Goal: Task Accomplishment & Management: Complete application form

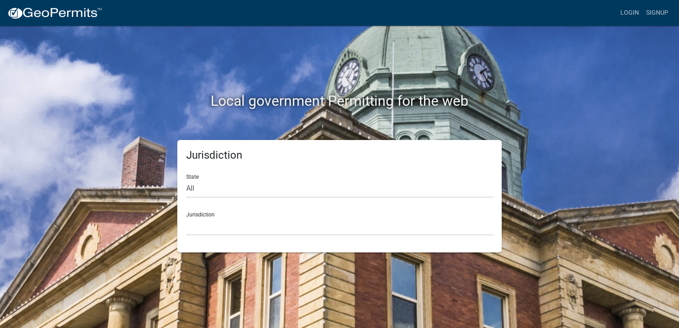
click at [228, 213] on div "Jurisdiction Custer County, Colorado Carroll County, Georgia Cook County, Georg…" at bounding box center [339, 220] width 307 height 31
click at [217, 188] on select "All Colorado Georgia Indiana Iowa Kansas Minnesota Ohio South Carolina Wisconsin" at bounding box center [339, 189] width 307 height 18
select select "Minnesota"
click at [186, 180] on select "All Colorado Georgia Indiana Iowa Kansas Minnesota Ohio South Carolina Wisconsin" at bounding box center [339, 189] width 307 height 18
click at [209, 225] on select "Becker County, Minnesota Benton County, Minnesota Carlton County, Minnesota Cit…" at bounding box center [339, 226] width 307 height 18
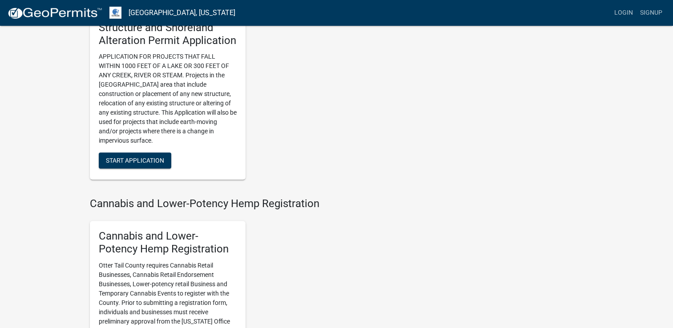
scroll to position [637, 0]
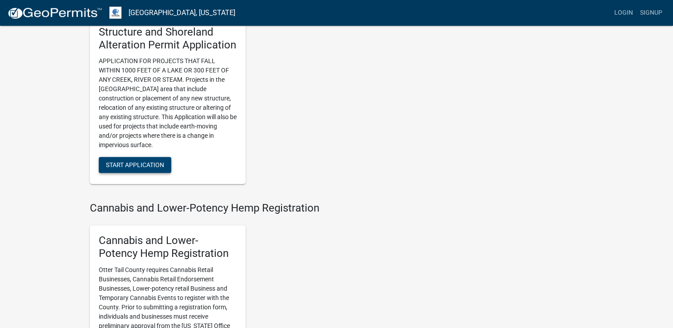
click at [122, 160] on button "Start Application" at bounding box center [135, 165] width 72 height 16
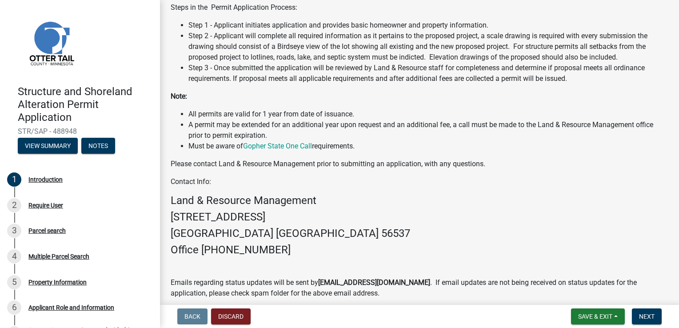
scroll to position [237, 0]
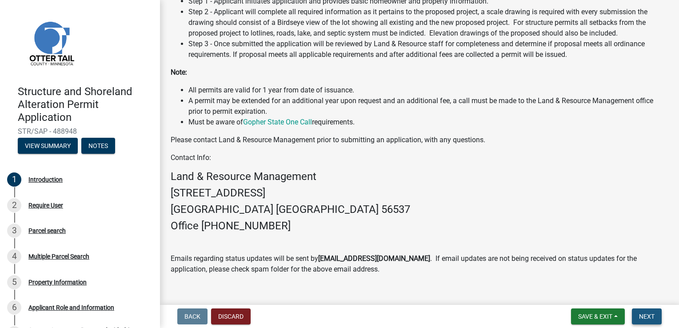
click at [650, 316] on span "Next" at bounding box center [647, 316] width 16 height 7
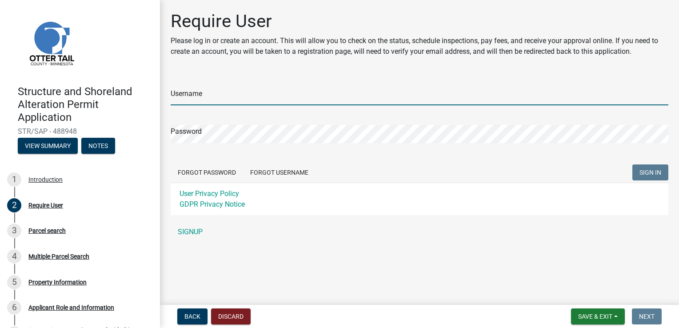
type input "Premium Decks"
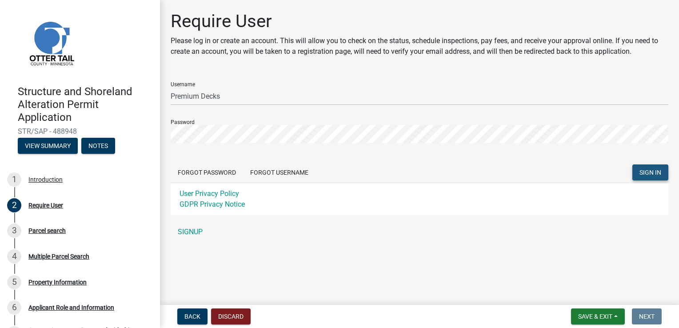
click at [644, 169] on span "SIGN IN" at bounding box center [651, 172] width 22 height 7
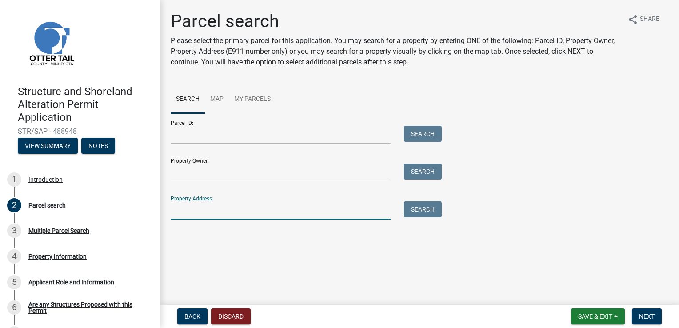
click at [196, 206] on input "Property Address:" at bounding box center [281, 210] width 220 height 18
type input "46932"
click at [424, 210] on button "Search" at bounding box center [423, 209] width 38 height 16
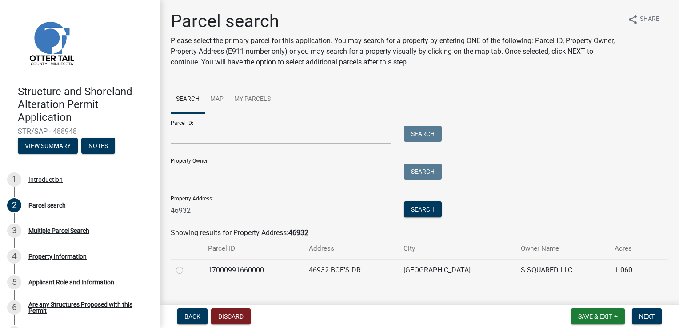
click at [187, 265] on label at bounding box center [187, 265] width 0 height 0
click at [187, 271] on input "radio" at bounding box center [190, 268] width 6 height 6
radio input "true"
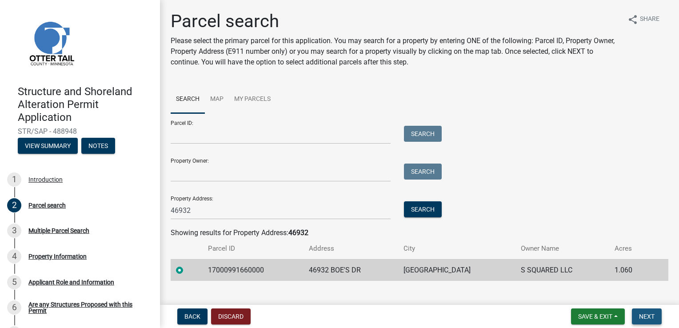
click at [644, 314] on span "Next" at bounding box center [647, 316] width 16 height 7
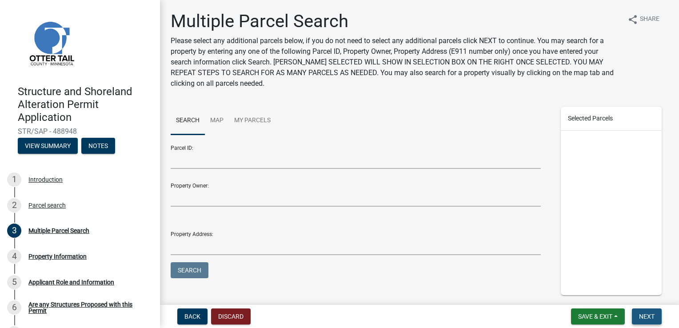
click at [647, 319] on span "Next" at bounding box center [647, 316] width 16 height 7
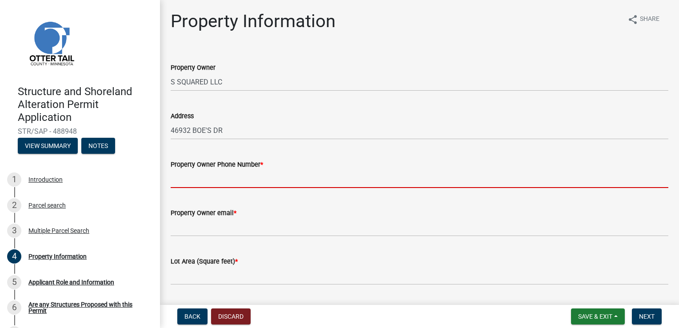
click at [184, 183] on input "Property Owner Phone Number *" at bounding box center [420, 179] width 498 height 18
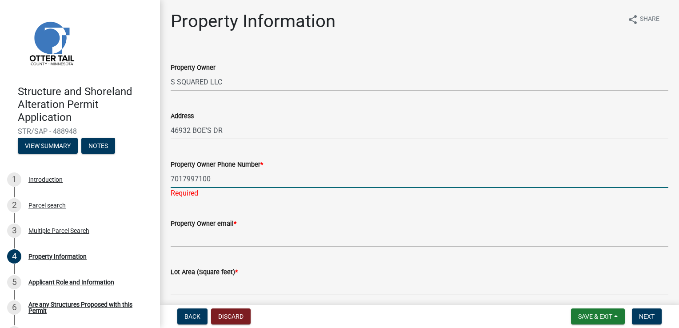
type input "7017997100"
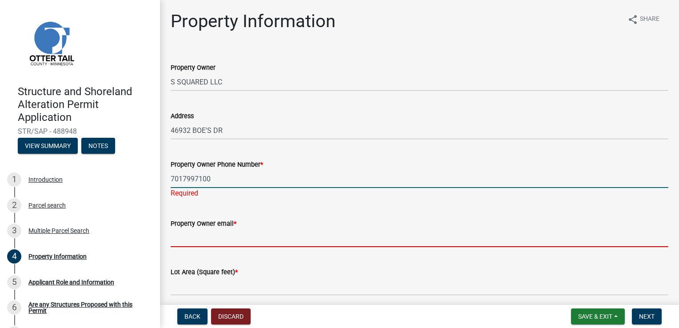
click at [200, 243] on wm-data-entity-input "Property Owner email *" at bounding box center [420, 230] width 498 height 48
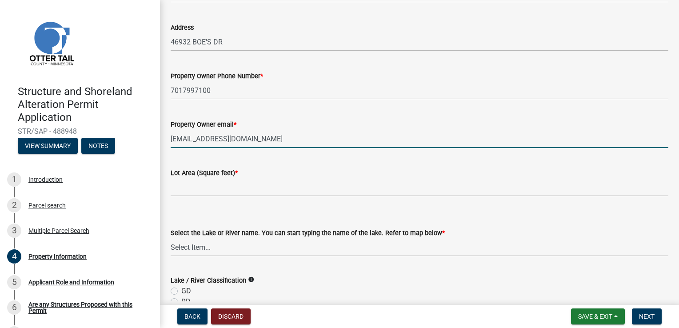
scroll to position [93, 0]
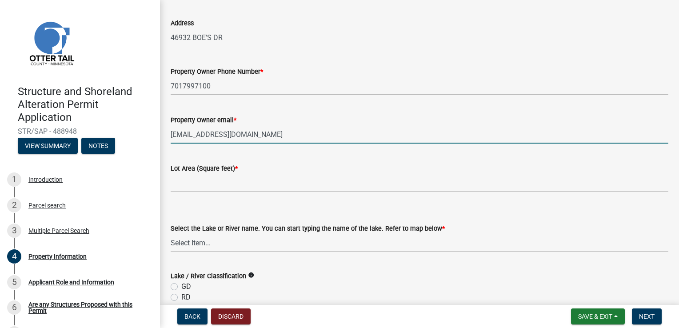
type input "speichsteve@outlook.com"
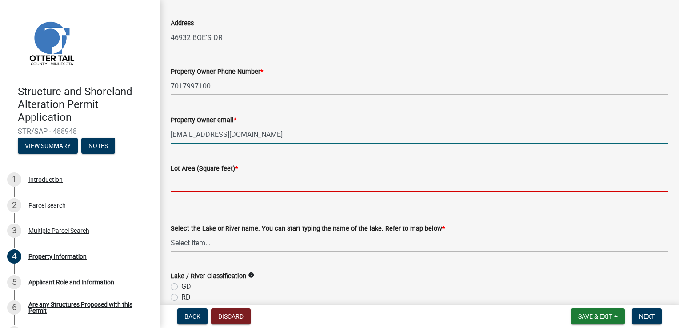
click at [191, 185] on input "text" at bounding box center [420, 183] width 498 height 18
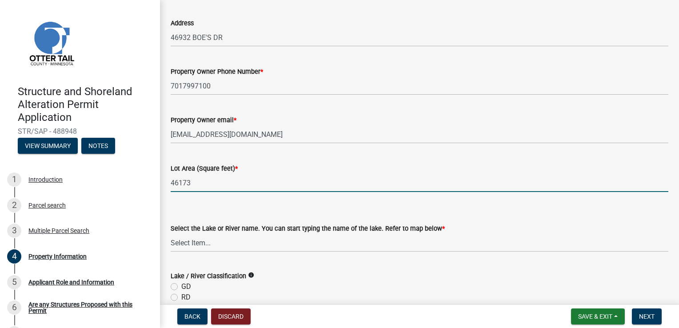
type input "46173"
click at [245, 238] on select "Select Item... None Adley 56-031 Albert 56-118 Alfred 56-600 Alice 56-244 Alice…" at bounding box center [420, 243] width 498 height 18
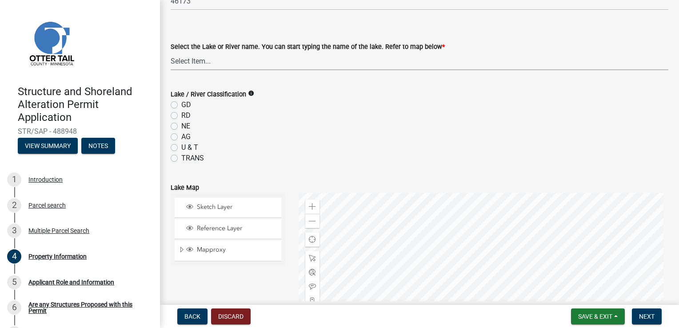
scroll to position [276, 0]
click at [238, 56] on select "Select Item... None Adley 56-031 Albert 56-118 Alfred 56-600 Alice 56-244 Alice…" at bounding box center [420, 60] width 498 height 18
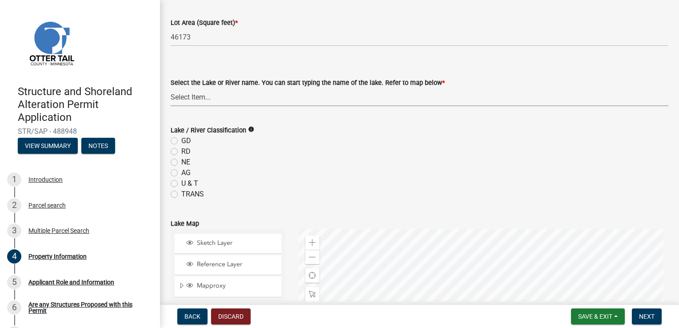
scroll to position [173, 0]
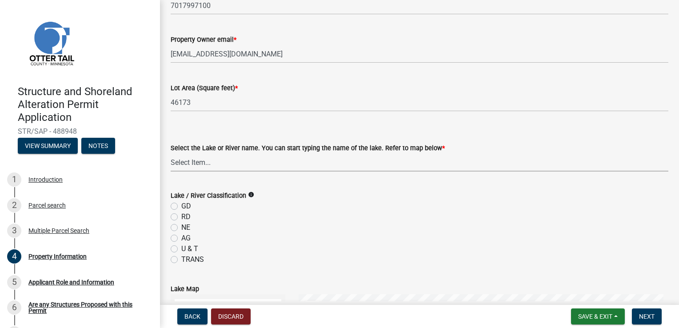
click at [184, 158] on select "Select Item... None Adley 56-031 Albert 56-118 Alfred 56-600 Alice 56-244 Alice…" at bounding box center [420, 162] width 498 height 18
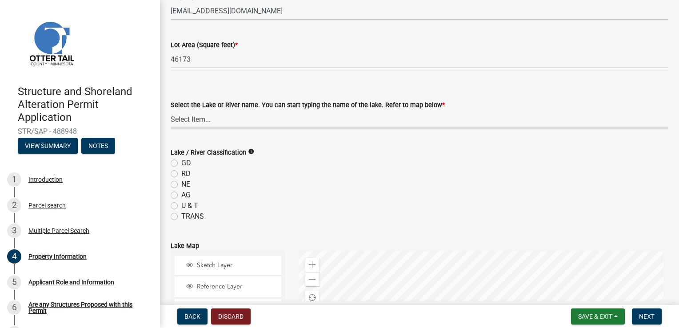
scroll to position [205, 0]
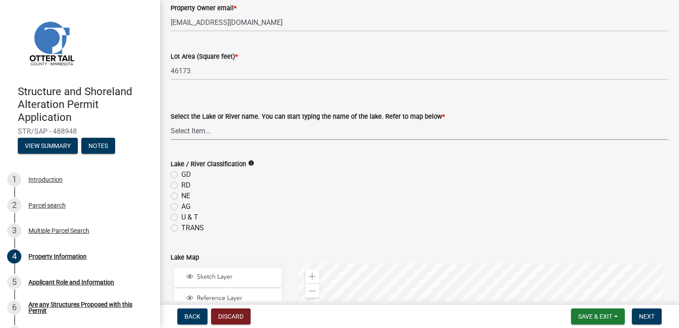
click at [184, 127] on select "Select Item... None Adley 56-031 Albert 56-118 Alfred 56-600 Alice 56-244 Alice…" at bounding box center [420, 131] width 498 height 18
click at [192, 133] on select "Select Item... None Adley 56-031 Albert 56-118 Alfred 56-600 Alice 56-244 Alice…" at bounding box center [420, 131] width 498 height 18
click at [171, 122] on select "Select Item... None Adley 56-031 Albert 56-118 Alfred 56-600 Alice 56-244 Alice…" at bounding box center [420, 131] width 498 height 18
click at [229, 132] on select "Select Item... None Adley 56-031 Albert 56-118 Alfred 56-600 Alice 56-244 Alice…" at bounding box center [420, 131] width 498 height 18
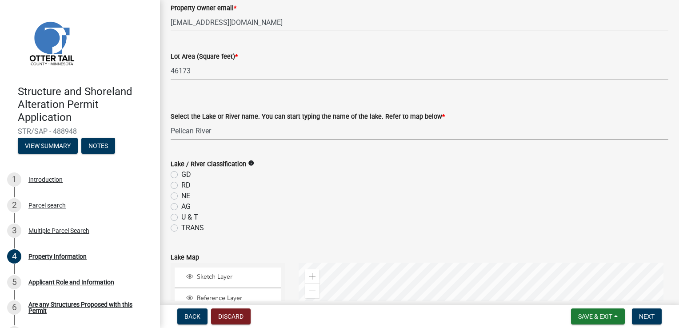
click at [229, 128] on select "Select Item... None Adley 56-031 Albert 56-118 Alfred 56-600 Alice 56-244 Alice…" at bounding box center [420, 131] width 498 height 18
click at [171, 122] on select "Select Item... None Adley 56-031 Albert 56-118 Alfred 56-600 Alice 56-244 Alice…" at bounding box center [420, 131] width 498 height 18
select select "21cdef33-1681-41da-b7a6-3f3c66787771"
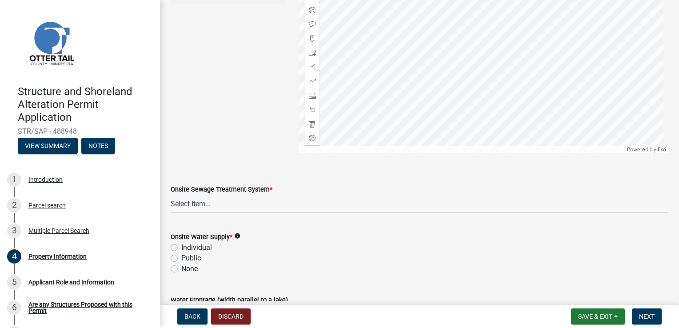
scroll to position [539, 0]
click at [205, 200] on select "Select Item... L&R Certificate of Compliance within 5yrs Compliance Inspection …" at bounding box center [420, 202] width 498 height 18
click at [171, 193] on select "Select Item... L&R Certificate of Compliance within 5yrs Compliance Inspection …" at bounding box center [420, 202] width 498 height 18
select select "9f52d7c9-96dd-4370-b810-ce091165f7c2"
click at [181, 245] on label "Individual" at bounding box center [196, 245] width 31 height 11
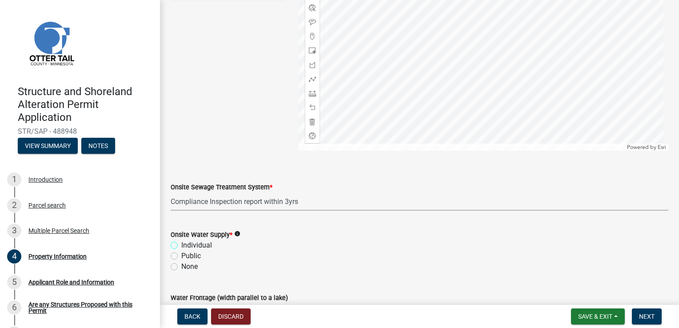
click at [181, 245] on input "Individual" at bounding box center [184, 243] width 6 height 6
radio input "true"
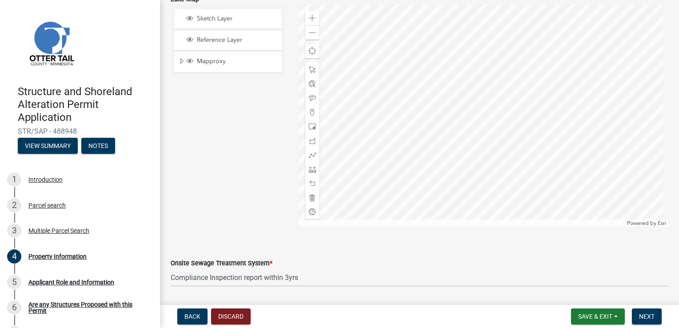
scroll to position [455, 0]
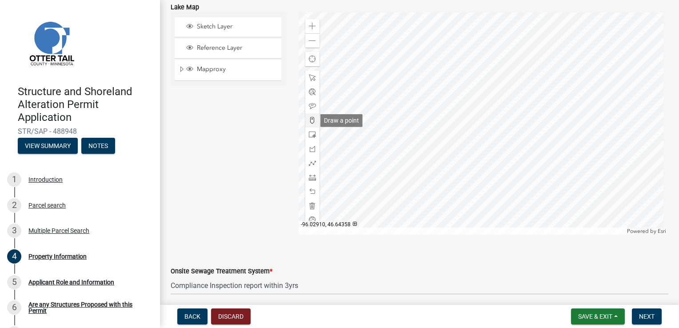
click at [311, 118] on span at bounding box center [312, 120] width 7 height 7
click at [405, 68] on div at bounding box center [484, 123] width 370 height 222
click at [393, 138] on div at bounding box center [484, 123] width 370 height 222
click at [312, 180] on span at bounding box center [312, 177] width 7 height 7
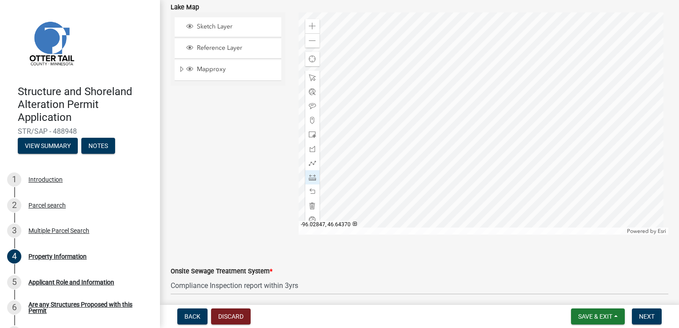
click at [407, 71] on div at bounding box center [484, 123] width 370 height 222
click at [392, 140] on div at bounding box center [484, 123] width 370 height 222
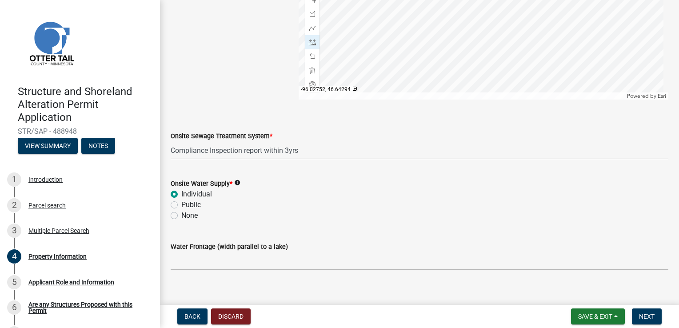
scroll to position [601, 0]
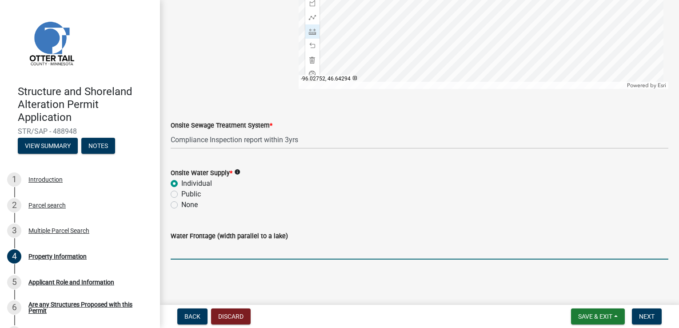
click at [183, 252] on input "Water Frontage (width parallel to a lake)" at bounding box center [420, 250] width 498 height 18
type input "125"
click at [650, 314] on span "Next" at bounding box center [647, 316] width 16 height 7
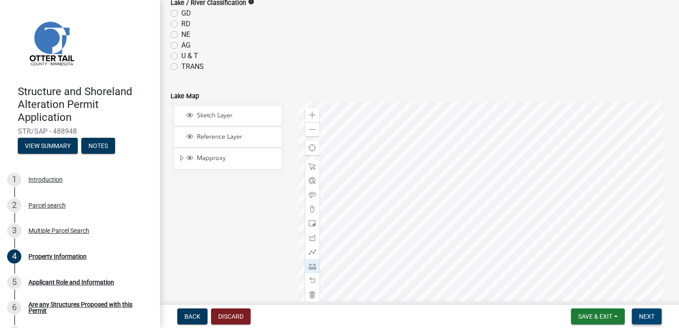
scroll to position [368, 0]
click at [394, 229] on div at bounding box center [484, 211] width 370 height 222
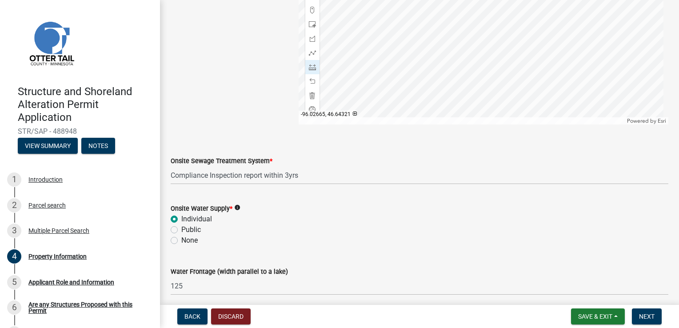
scroll to position [601, 0]
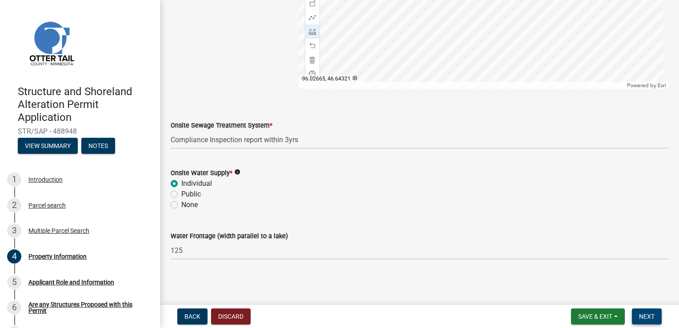
click at [643, 316] on span "Next" at bounding box center [647, 316] width 16 height 7
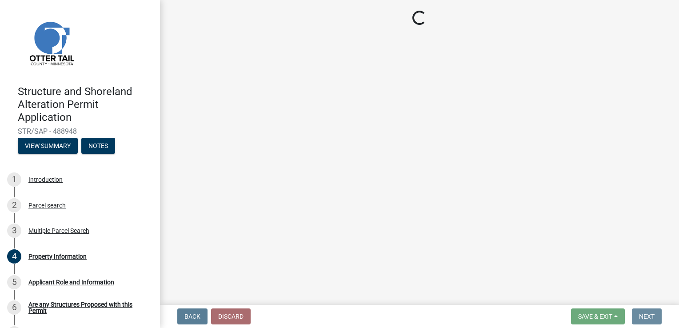
scroll to position [0, 0]
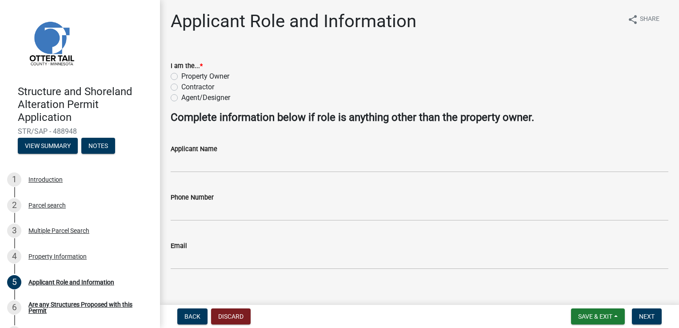
click at [181, 86] on label "Contractor" at bounding box center [197, 87] width 33 height 11
click at [181, 86] on input "Contractor" at bounding box center [184, 85] width 6 height 6
radio input "true"
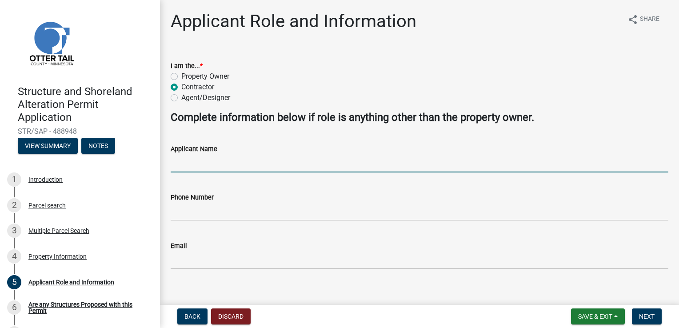
click at [205, 165] on input "Applicant Name" at bounding box center [420, 163] width 498 height 18
type input "Premium Decks"
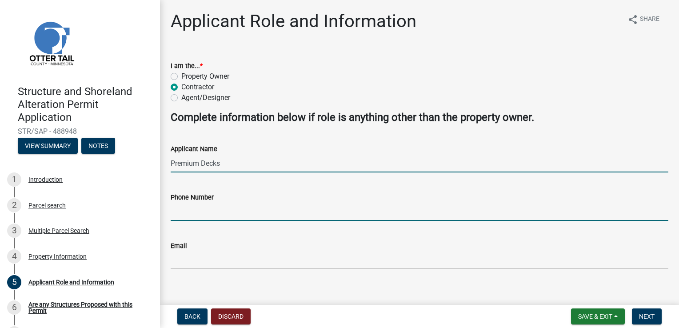
type input "7014928080"
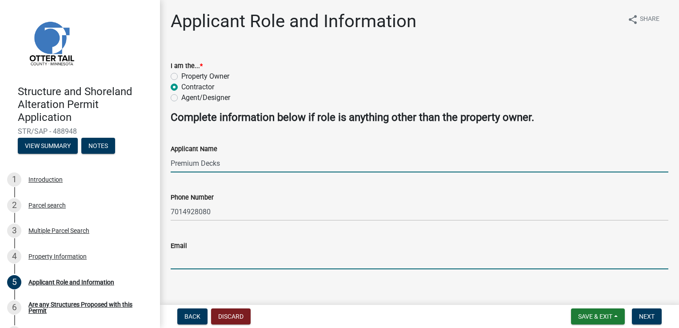
type input "tom@premiumdecks.com"
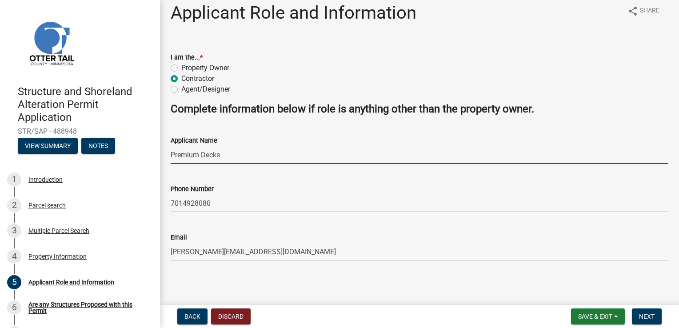
scroll to position [9, 0]
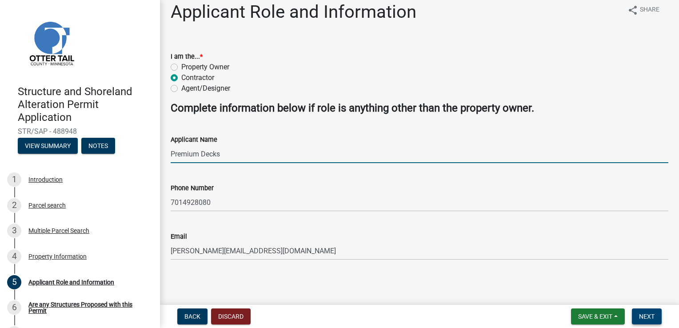
click at [645, 316] on span "Next" at bounding box center [647, 316] width 16 height 7
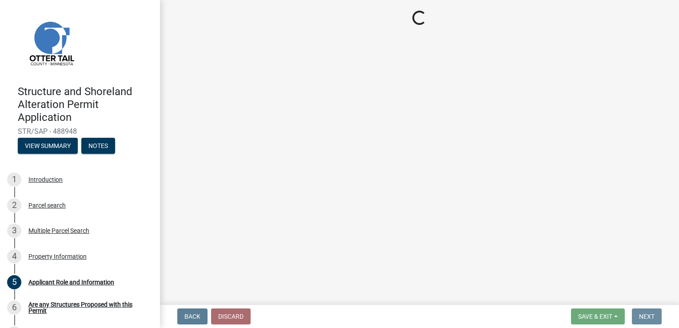
scroll to position [0, 0]
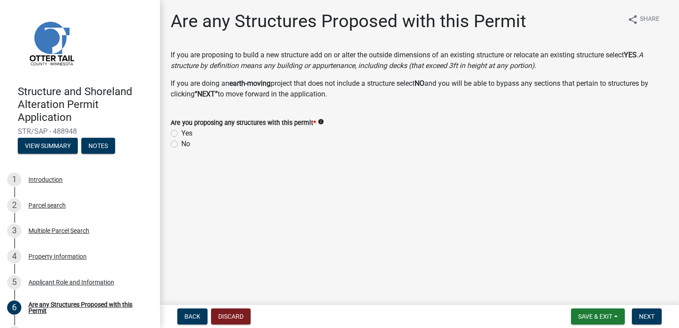
click at [181, 133] on label "Yes" at bounding box center [186, 133] width 11 height 11
click at [181, 133] on input "Yes" at bounding box center [184, 131] width 6 height 6
radio input "true"
click at [644, 317] on span "Next" at bounding box center [647, 316] width 16 height 7
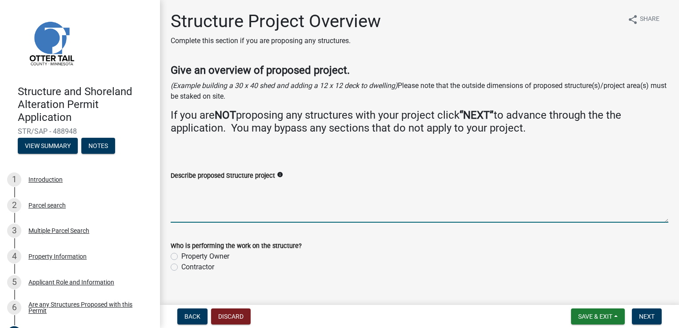
click at [219, 191] on textarea "Describe proposed Structure project" at bounding box center [420, 202] width 498 height 42
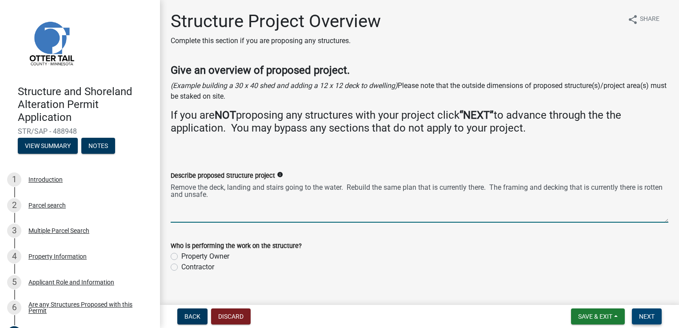
type textarea "Remove the deck, landing and stairs going to the water. Rebuild the same plan t…"
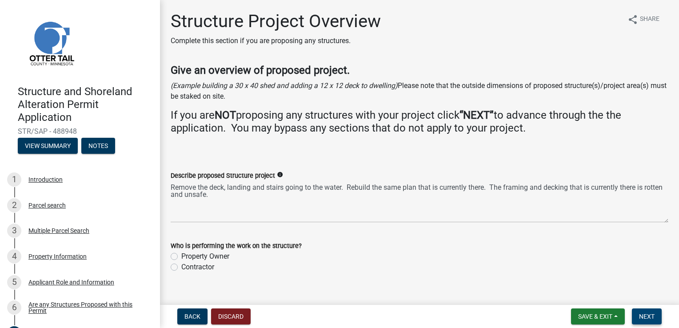
drag, startPoint x: 648, startPoint y: 315, endPoint x: 400, endPoint y: 219, distance: 265.9
click at [400, 219] on wm-app "Structure and Shoreland Alteration Permit Application STR/SAP - 488948 View Sum…" at bounding box center [339, 164] width 679 height 328
click at [181, 268] on label "Contractor" at bounding box center [197, 267] width 33 height 11
click at [181, 268] on input "Contractor" at bounding box center [184, 265] width 6 height 6
radio input "true"
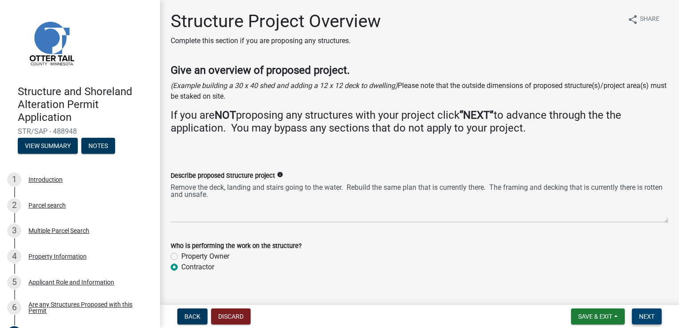
click at [647, 314] on span "Next" at bounding box center [647, 316] width 16 height 7
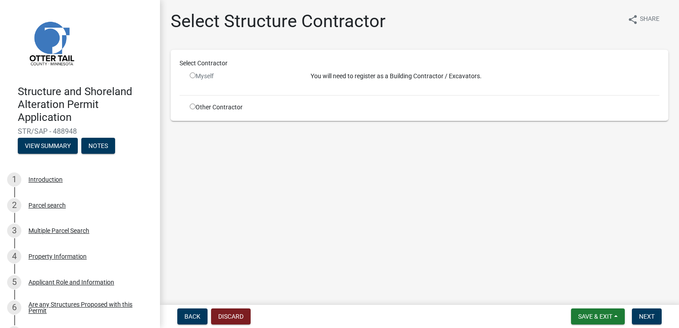
click at [190, 75] on input "radio" at bounding box center [193, 75] width 6 height 6
click at [194, 75] on input "radio" at bounding box center [193, 75] width 6 height 6
radio input "false"
click at [343, 74] on p "You will need to register as a Building Contractor / Excavators." at bounding box center [485, 76] width 349 height 9
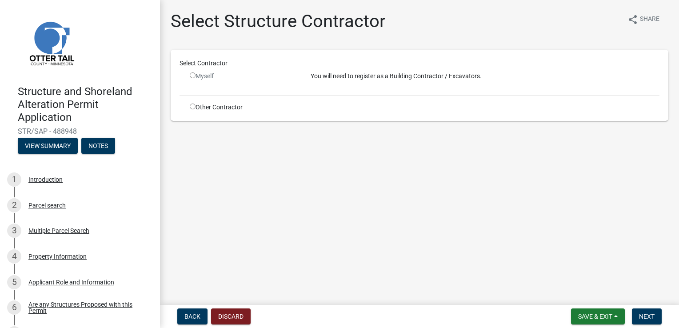
click at [270, 106] on div "Other Contractor" at bounding box center [243, 107] width 121 height 9
click at [190, 106] on input "radio" at bounding box center [193, 107] width 6 height 6
radio input "true"
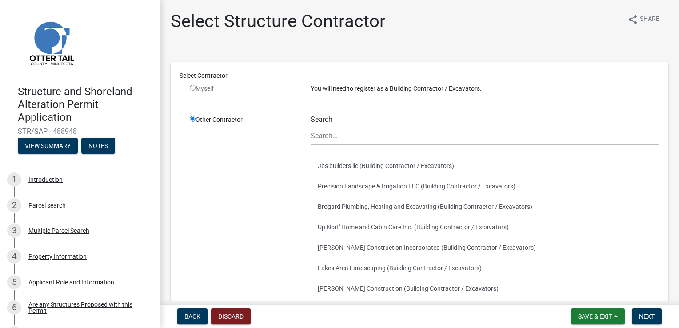
click at [192, 87] on input "radio" at bounding box center [193, 88] width 6 height 6
radio input "false"
radio input "true"
click at [193, 315] on span "Back" at bounding box center [193, 316] width 16 height 7
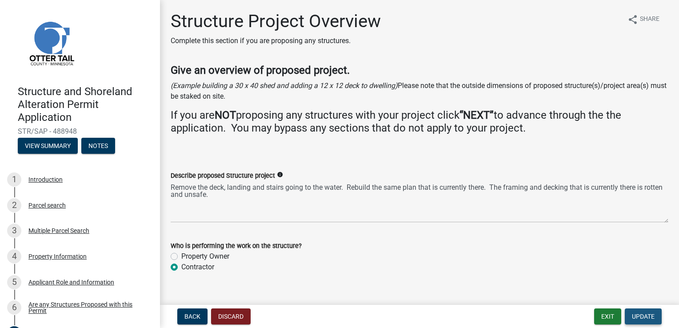
click at [642, 317] on span "Update" at bounding box center [643, 316] width 23 height 7
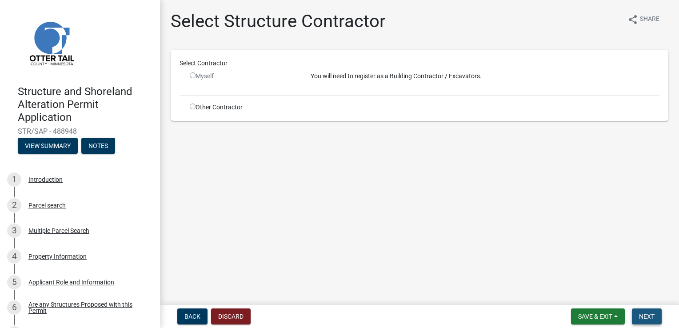
click at [652, 314] on span "Next" at bounding box center [647, 316] width 16 height 7
click at [194, 76] on input "radio" at bounding box center [193, 75] width 6 height 6
click at [192, 74] on input "radio" at bounding box center [193, 75] width 6 height 6
click at [366, 76] on p "You will need to register as a Building Contractor / Excavators." at bounding box center [485, 76] width 349 height 9
click at [192, 75] on input "radio" at bounding box center [193, 75] width 6 height 6
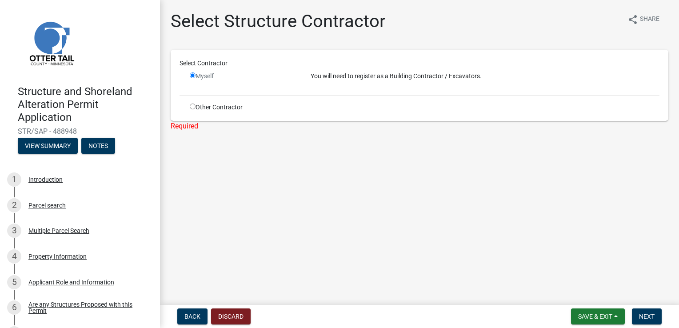
radio input "false"
click at [190, 134] on wm-data-entity-input "Select Contractor Myself You will need to register as a Building Contractor / E…" at bounding box center [420, 94] width 498 height 89
click at [647, 316] on span "Next" at bounding box center [647, 316] width 16 height 7
click at [192, 106] on input "radio" at bounding box center [193, 107] width 6 height 6
radio input "true"
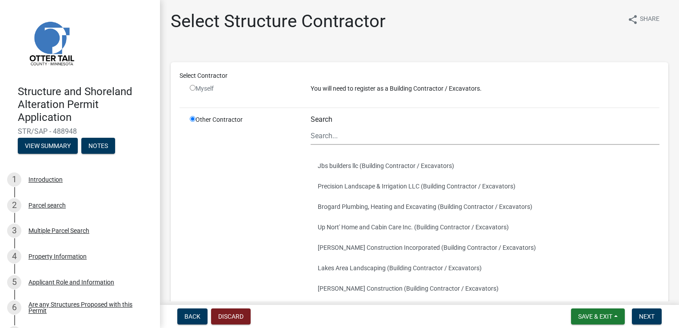
click at [333, 120] on div "Search" at bounding box center [485, 130] width 349 height 30
click at [336, 140] on input "Search" at bounding box center [485, 136] width 349 height 18
type input "Premium Decks Inc"
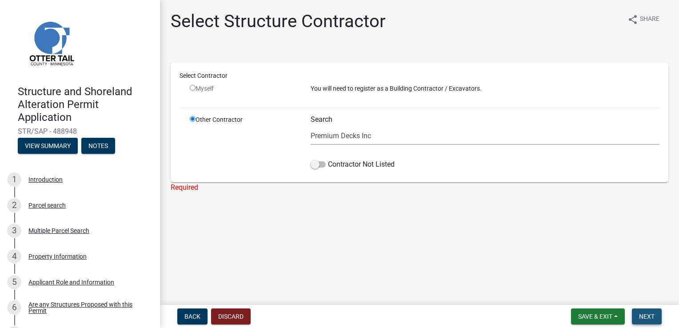
click at [648, 315] on span "Next" at bounding box center [647, 316] width 16 height 7
click at [650, 315] on span "Next" at bounding box center [647, 316] width 16 height 7
click at [193, 87] on input "radio" at bounding box center [193, 88] width 6 height 6
radio input "false"
radio input "true"
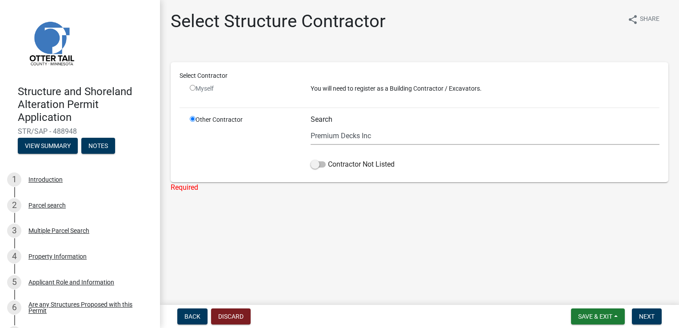
click at [193, 87] on input "radio" at bounding box center [193, 88] width 6 height 6
radio input "false"
radio input "true"
click at [336, 137] on input "Premium Decks Inc" at bounding box center [485, 136] width 349 height 18
click at [408, 141] on input "Premium Decks Inc" at bounding box center [485, 136] width 349 height 18
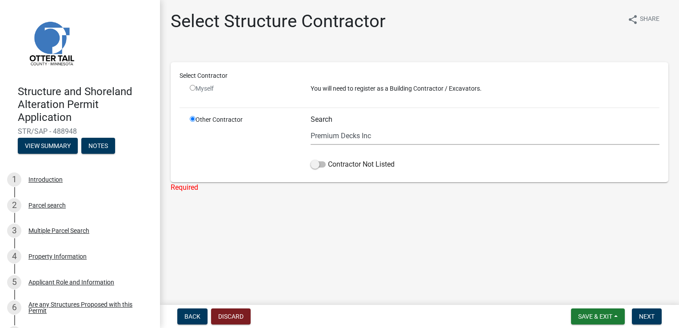
click at [503, 149] on div "Search Premium Decks Inc Contractor Not Listed" at bounding box center [485, 144] width 349 height 58
click at [651, 315] on span "Next" at bounding box center [647, 316] width 16 height 7
click at [321, 164] on span at bounding box center [318, 164] width 15 height 6
click at [328, 159] on input "Contractor Not Listed" at bounding box center [328, 159] width 0 height 0
click at [647, 314] on span "Next" at bounding box center [647, 316] width 16 height 7
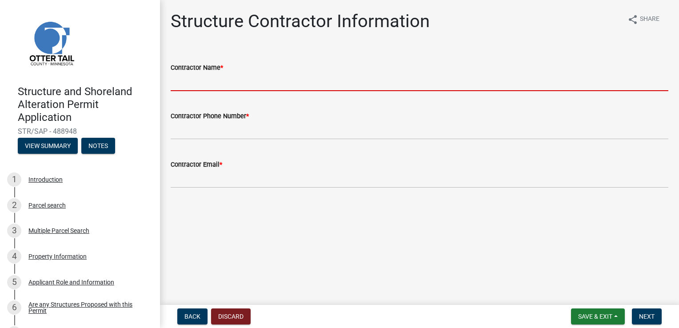
click at [226, 79] on input "Contractor Name *" at bounding box center [420, 82] width 498 height 18
type input "Premium Decks Inc"
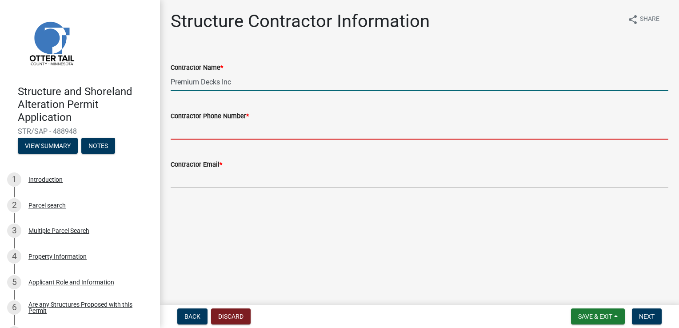
type input "7014928080"
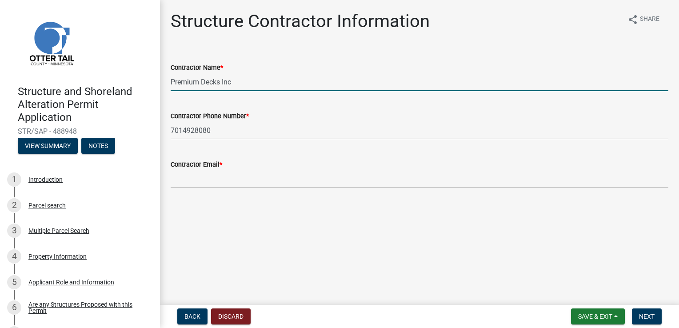
type input "tom@premiumdecks.com"
click at [644, 316] on span "Next" at bounding box center [647, 316] width 16 height 7
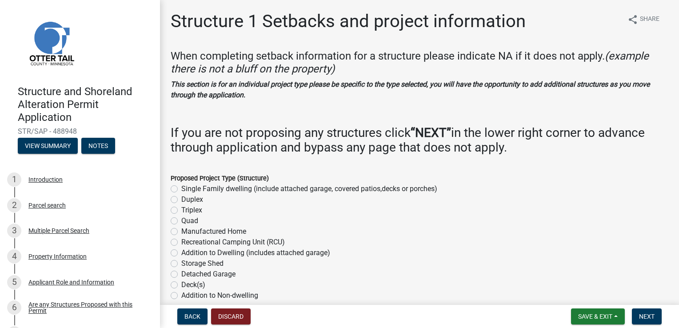
click at [181, 191] on label "Single Family dwelling (include attached garage, covered patios,decks or porche…" at bounding box center [309, 189] width 256 height 11
click at [181, 189] on input "Single Family dwelling (include attached garage, covered patios,decks or porche…" at bounding box center [184, 187] width 6 height 6
radio input "true"
click at [181, 189] on label "Single Family dwelling (include attached garage, covered patios,decks or porche…" at bounding box center [309, 189] width 256 height 11
click at [181, 189] on input "Single Family dwelling (include attached garage, covered patios,decks or porche…" at bounding box center [184, 187] width 6 height 6
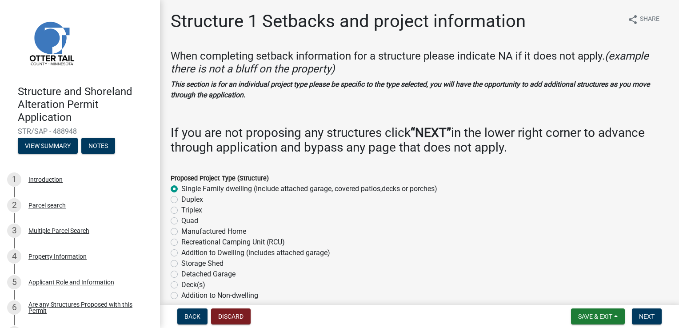
click at [181, 285] on label "Deck(s)" at bounding box center [193, 285] width 24 height 11
click at [181, 285] on input "Deck(s)" at bounding box center [184, 283] width 6 height 6
radio input "true"
click at [645, 321] on button "Next" at bounding box center [647, 317] width 30 height 16
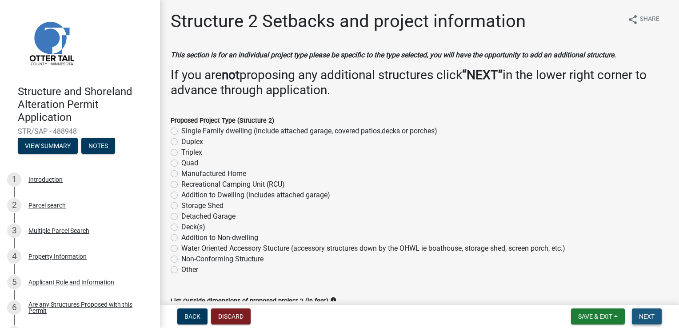
click at [645, 321] on button "Next" at bounding box center [647, 317] width 30 height 16
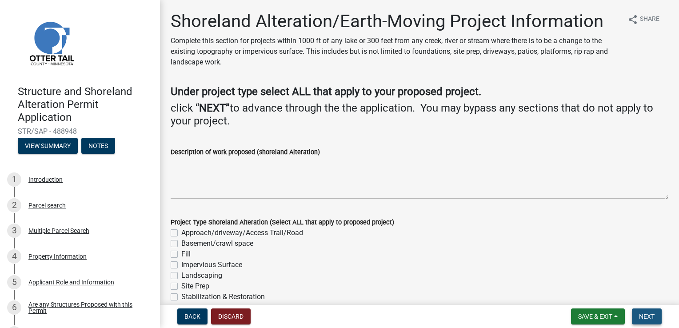
click at [645, 321] on button "Next" at bounding box center [647, 317] width 30 height 16
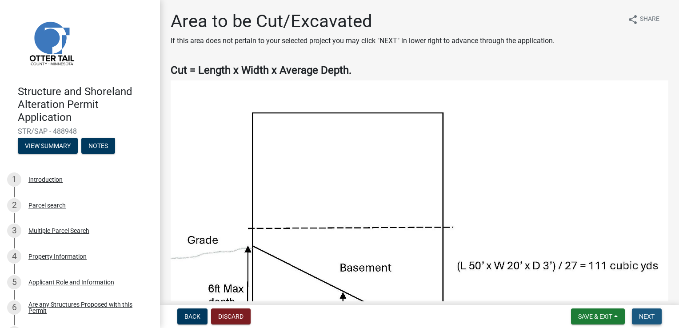
click at [645, 321] on button "Next" at bounding box center [647, 317] width 30 height 16
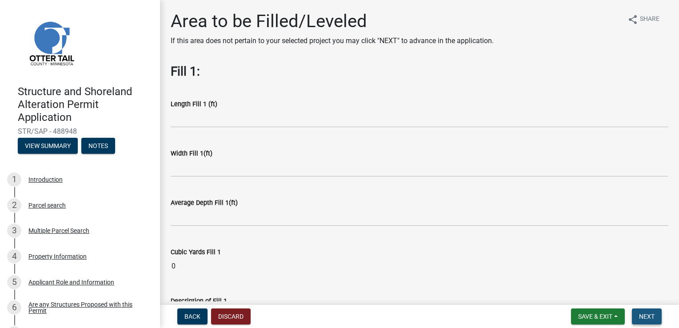
click at [645, 321] on button "Next" at bounding box center [647, 317] width 30 height 16
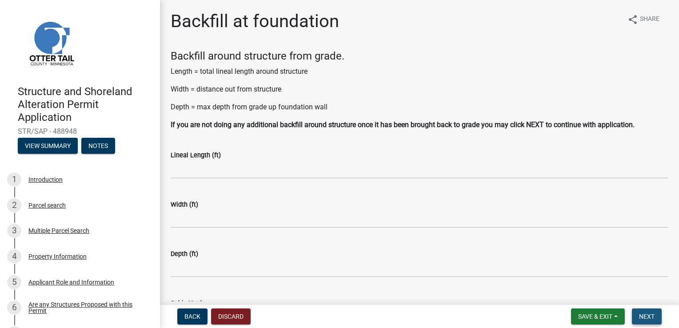
click at [645, 321] on button "Next" at bounding box center [647, 317] width 30 height 16
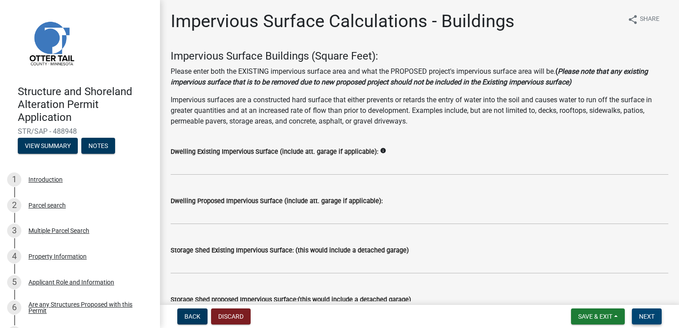
click at [642, 321] on button "Next" at bounding box center [647, 317] width 30 height 16
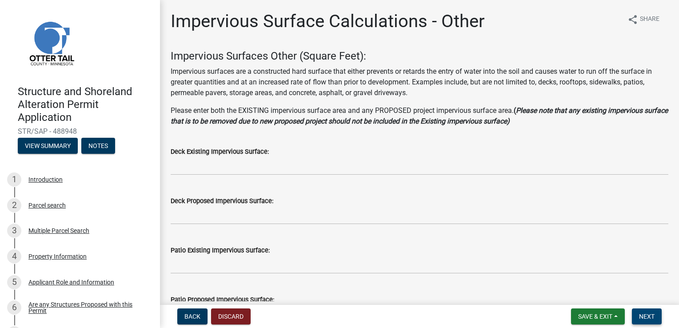
click at [642, 321] on button "Next" at bounding box center [647, 317] width 30 height 16
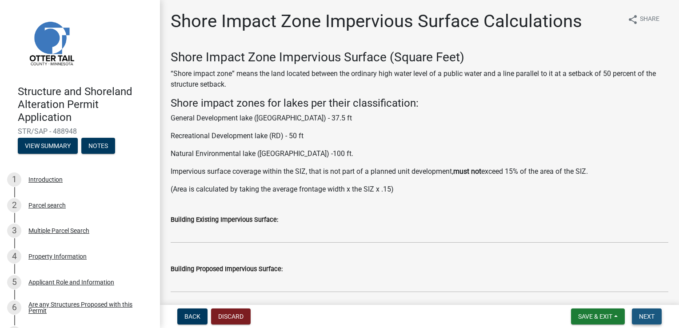
click at [637, 319] on button "Next" at bounding box center [647, 317] width 30 height 16
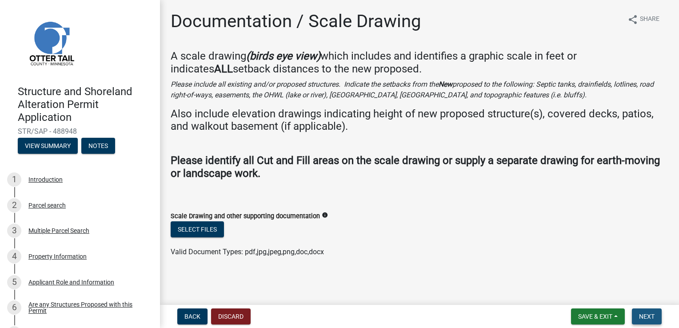
click at [635, 318] on button "Next" at bounding box center [647, 317] width 30 height 16
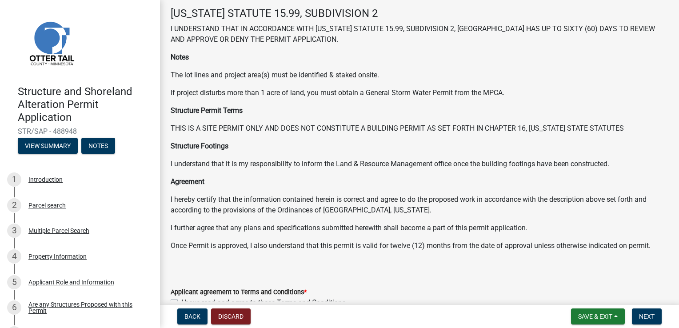
scroll to position [84, 0]
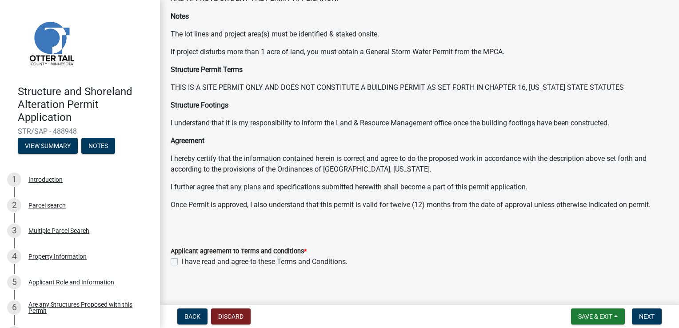
click at [181, 263] on label "I have read and agree to these Terms and Conditions." at bounding box center [264, 262] width 166 height 11
click at [181, 262] on input "I have read and agree to these Terms and Conditions." at bounding box center [184, 260] width 6 height 6
checkbox input "true"
click at [649, 315] on span "Next" at bounding box center [647, 316] width 16 height 7
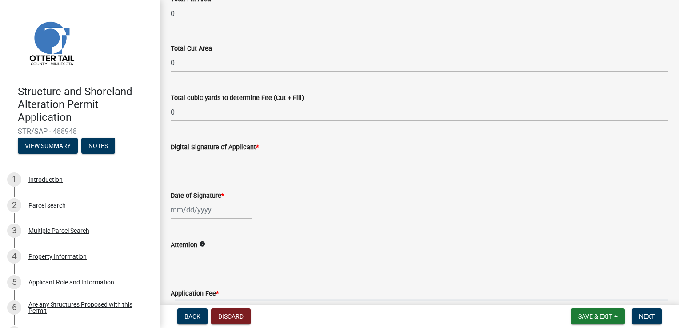
scroll to position [136, 0]
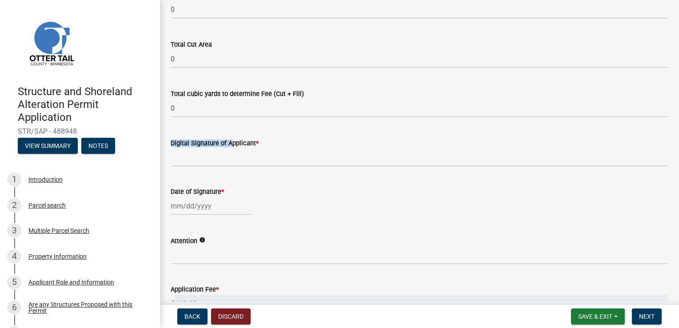
click at [225, 150] on form "Digital Signature of Applicant *" at bounding box center [420, 152] width 498 height 29
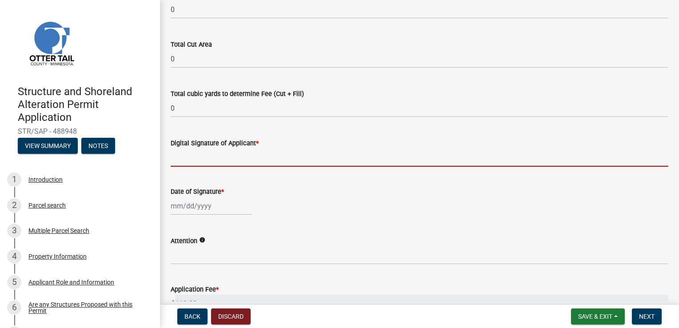
click at [261, 155] on input "Digital Signature of Applicant *" at bounding box center [420, 158] width 498 height 18
type input "Tom Harrington"
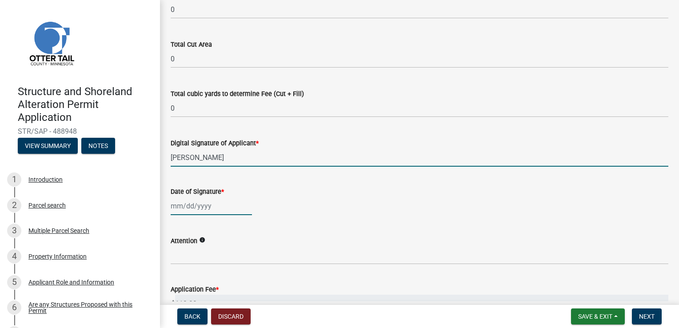
type input "06/11/2025"
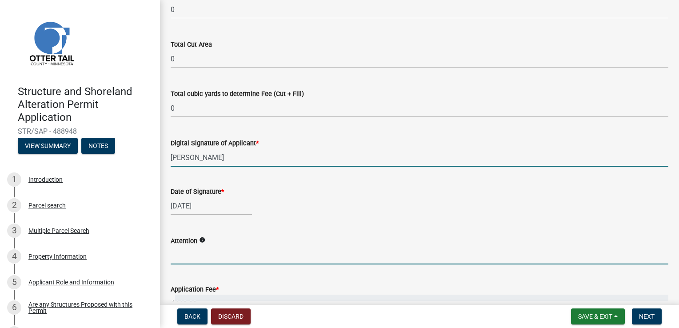
type input "Emma"
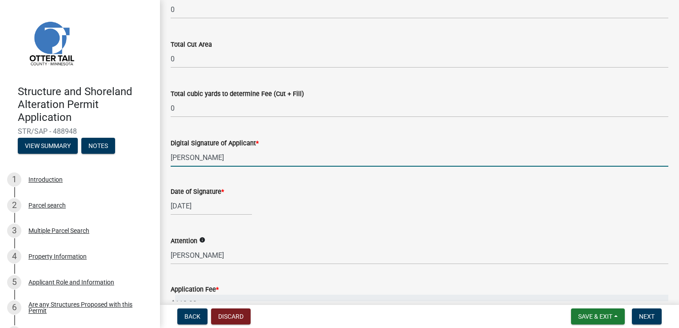
select select "10"
select select "2025"
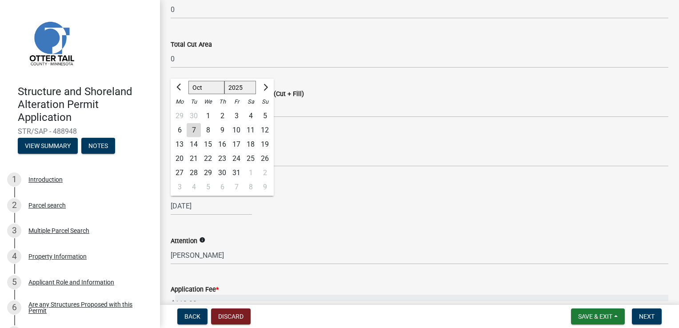
click at [193, 127] on div "7" at bounding box center [194, 130] width 14 height 14
type input "10/07/2025"
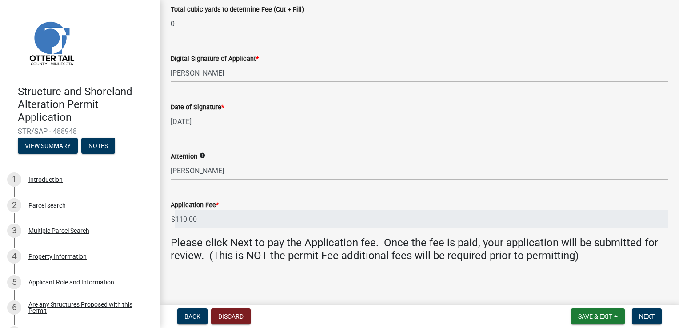
scroll to position [223, 0]
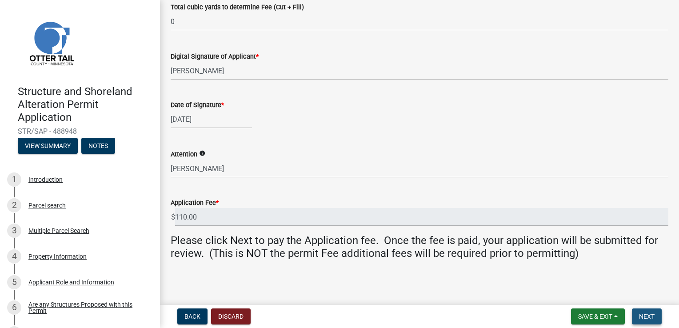
click at [646, 316] on span "Next" at bounding box center [647, 316] width 16 height 7
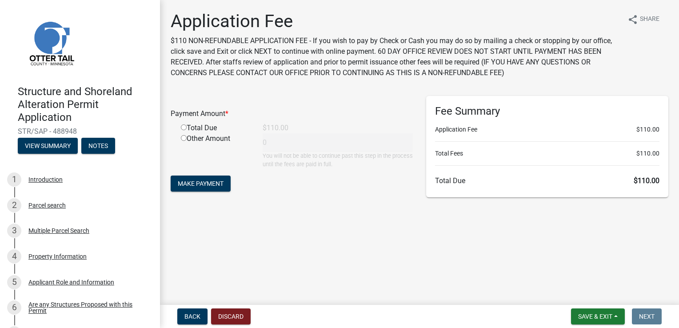
click at [182, 129] on input "radio" at bounding box center [184, 128] width 6 height 6
radio input "true"
type input "110"
click at [200, 183] on span "Make Payment" at bounding box center [201, 183] width 46 height 7
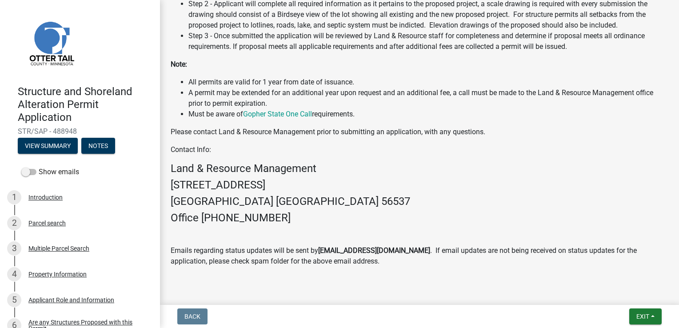
scroll to position [473, 0]
